Goal: Task Accomplishment & Management: Manage account settings

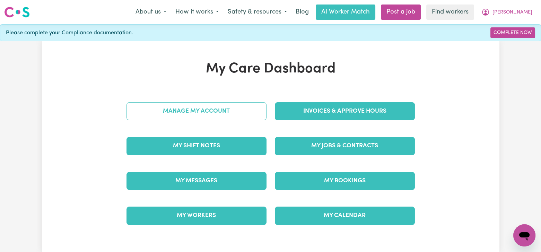
click at [254, 112] on link "Manage My Account" at bounding box center [197, 111] width 140 height 18
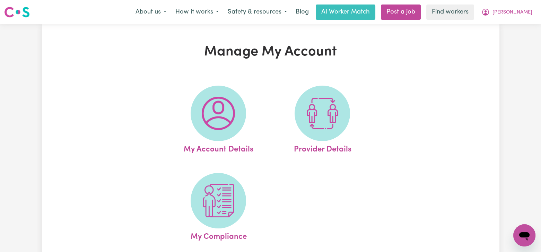
click at [350, 122] on link "Provider Details" at bounding box center [323, 121] width 100 height 70
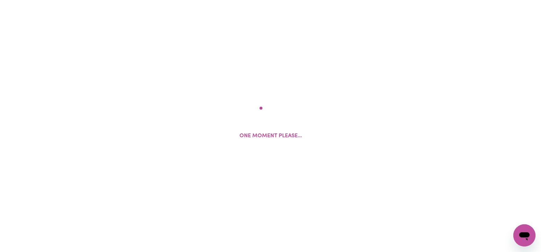
select select "NDIS_FUNDING_SELF_MANAGED"
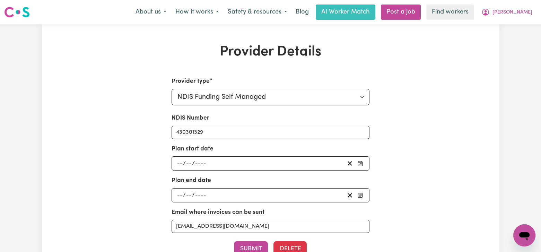
scroll to position [139, 0]
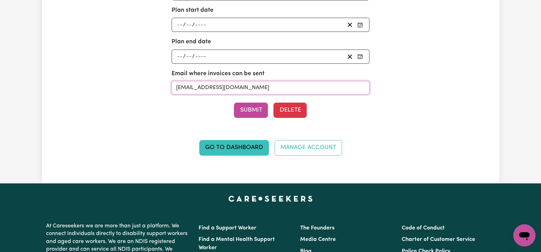
click at [300, 90] on input "[EMAIL_ADDRESS][DOMAIN_NAME]" at bounding box center [271, 87] width 198 height 13
click at [235, 148] on link "Go to Dashboard" at bounding box center [234, 147] width 70 height 15
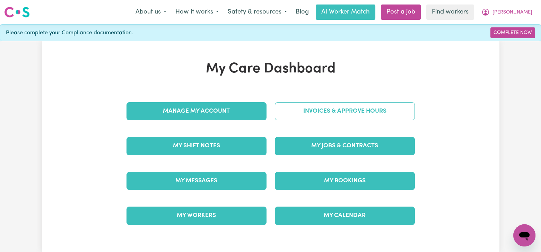
click at [346, 109] on link "Invoices & Approve Hours" at bounding box center [345, 111] width 140 height 18
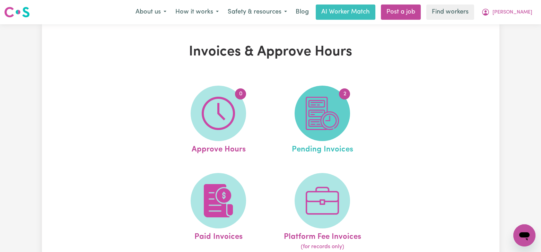
click at [340, 111] on span "2" at bounding box center [322, 113] width 55 height 55
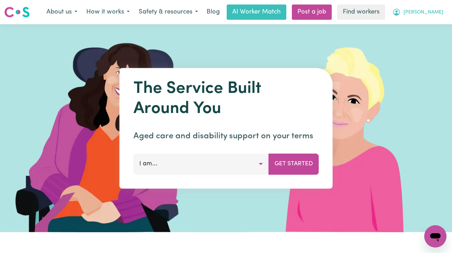
click at [401, 11] on icon "My Account" at bounding box center [397, 12] width 8 height 8
click at [419, 36] on link "Logout" at bounding box center [420, 39] width 55 height 13
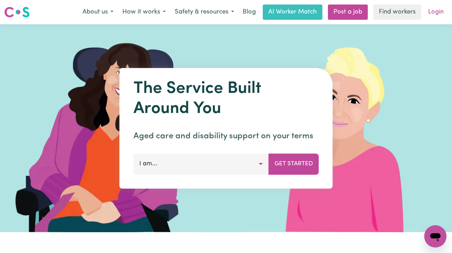
click at [427, 12] on link "Login" at bounding box center [436, 12] width 24 height 15
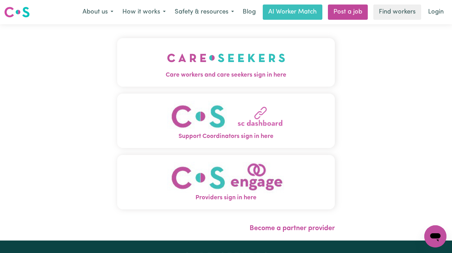
click at [291, 33] on div "Care workers and care seekers sign in here Support Coordinators sign in here Pr…" at bounding box center [226, 132] width 226 height 216
click at [291, 63] on button "Care workers and care seekers sign in here" at bounding box center [226, 62] width 218 height 49
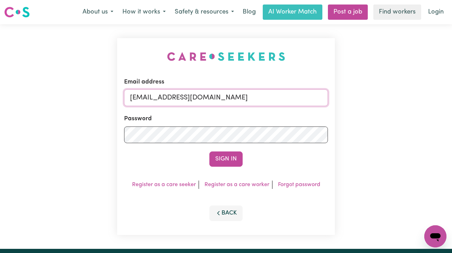
drag, startPoint x: 165, startPoint y: 97, endPoint x: 454, endPoint y: 129, distance: 290.6
paste input "MacquarieFieldsNSWAretaCarewing"
click at [209, 152] on button "Sign In" at bounding box center [225, 159] width 33 height 15
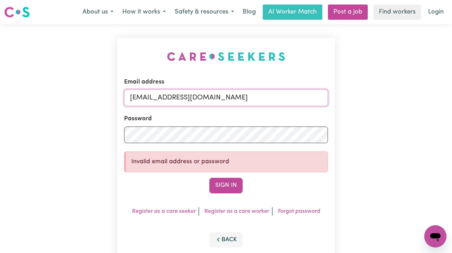
scroll to position [0, 0]
drag, startPoint x: 204, startPoint y: 94, endPoint x: 165, endPoint y: 101, distance: 40.1
click at [165, 101] on input "superuser~MacquarieFieldsNSWAretaCarewing@careseekers.com.au" at bounding box center [226, 97] width 204 height 17
type input "superuser~AretaCarewing@careseekers.com.au"
click at [209, 178] on button "Sign In" at bounding box center [225, 185] width 33 height 15
